Goal: Find specific page/section: Find specific page/section

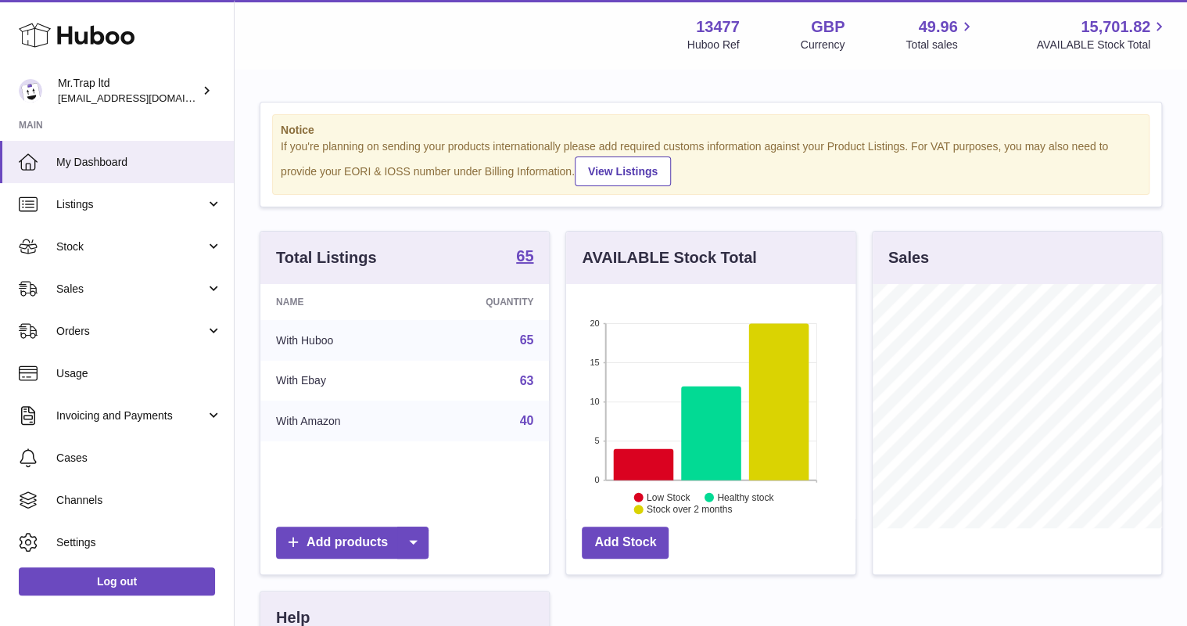
scroll to position [244, 289]
click at [81, 262] on link "Stock" at bounding box center [117, 246] width 234 height 42
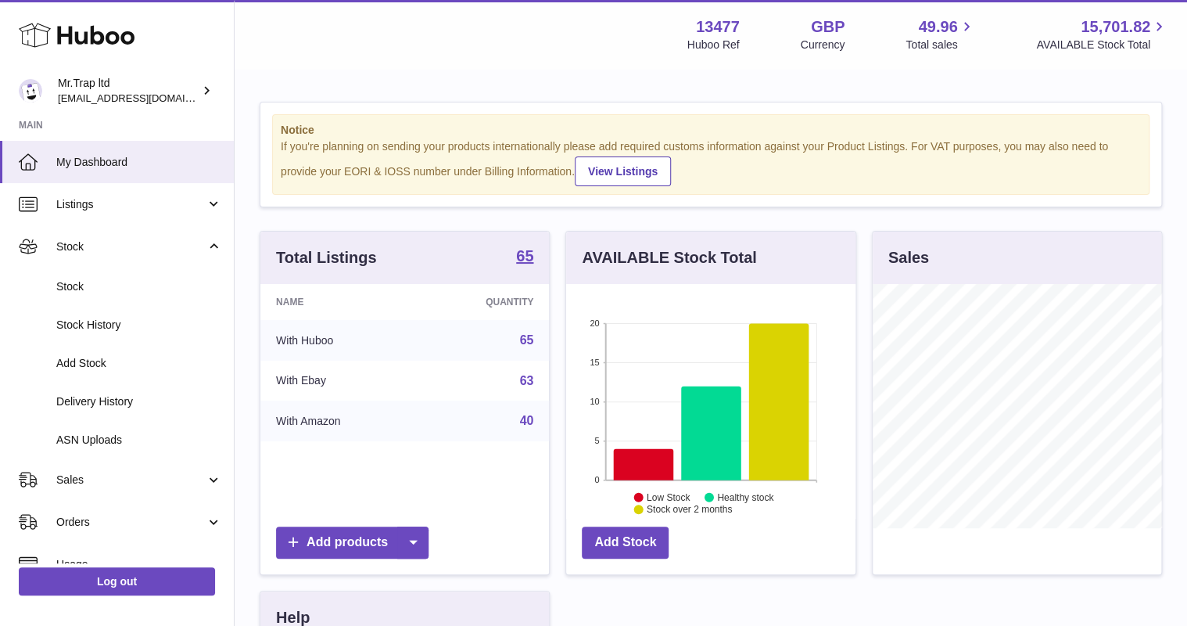
click at [110, 249] on span "Stock" at bounding box center [130, 246] width 149 height 15
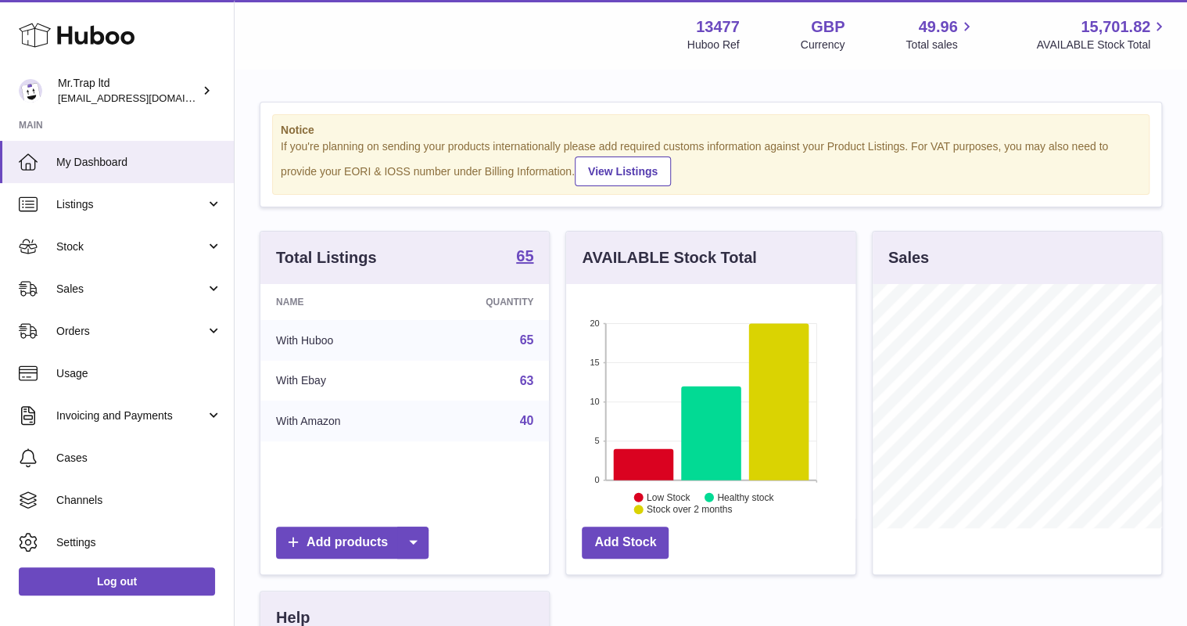
click at [112, 289] on span "Sales" at bounding box center [130, 289] width 149 height 15
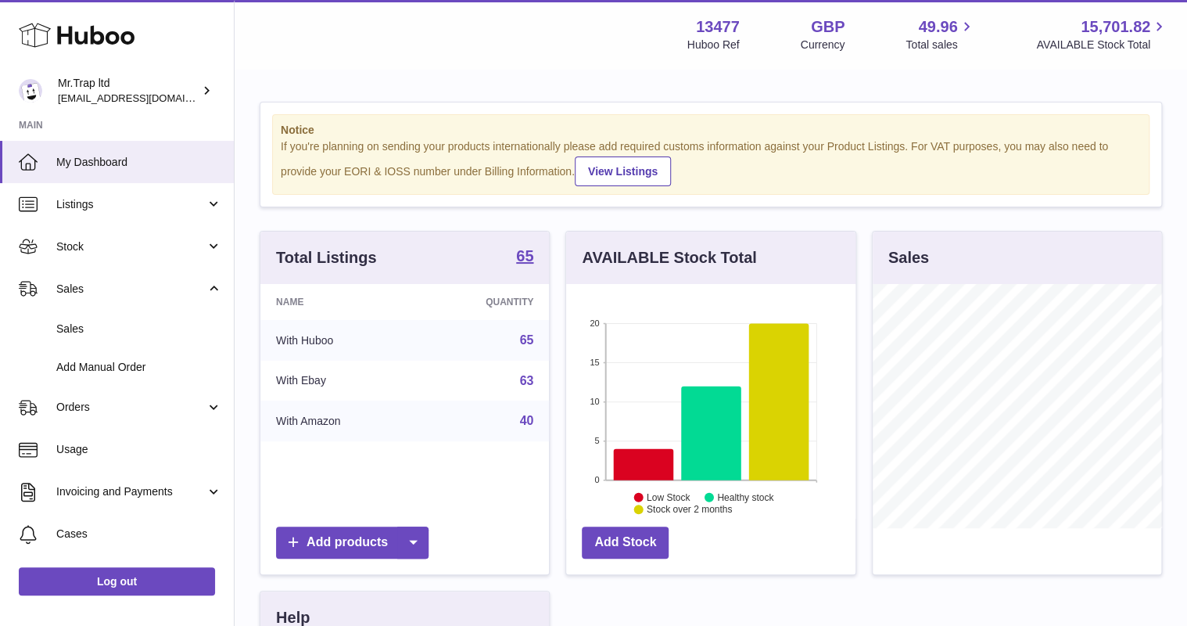
click at [119, 328] on span "Sales" at bounding box center [139, 328] width 166 height 15
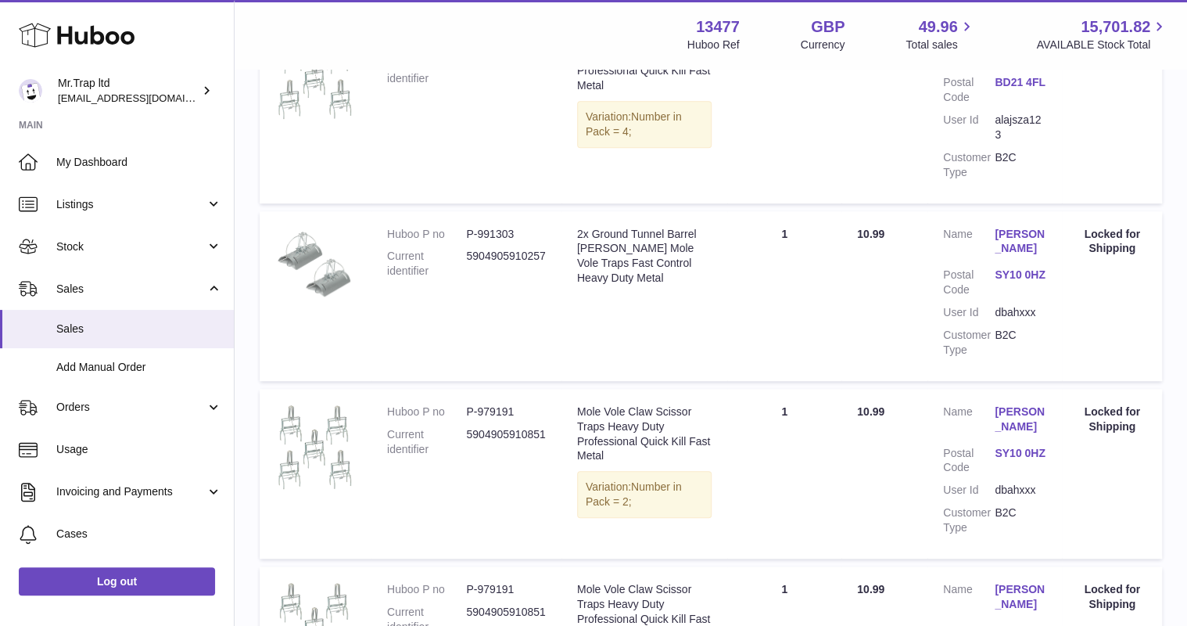
scroll to position [375, 0]
